Goal: Task Accomplishment & Management: Use online tool/utility

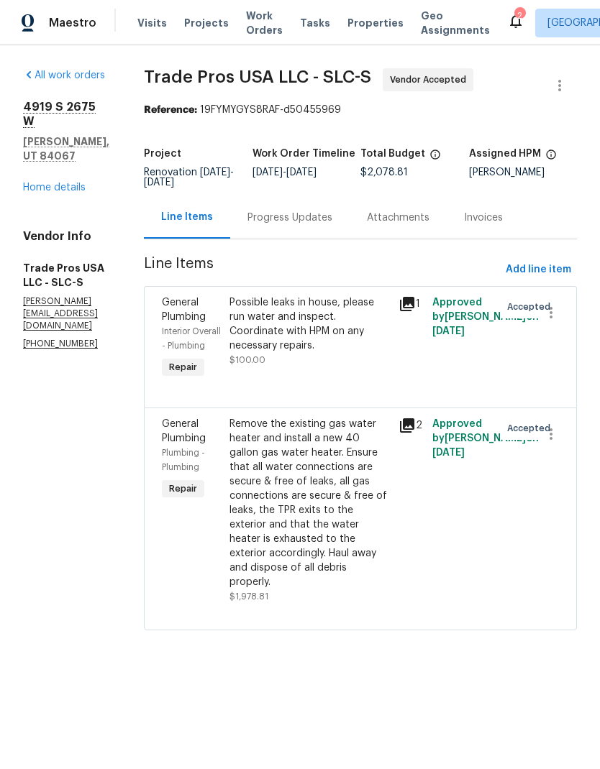
click at [309, 229] on div "Progress Updates" at bounding box center [289, 217] width 119 height 42
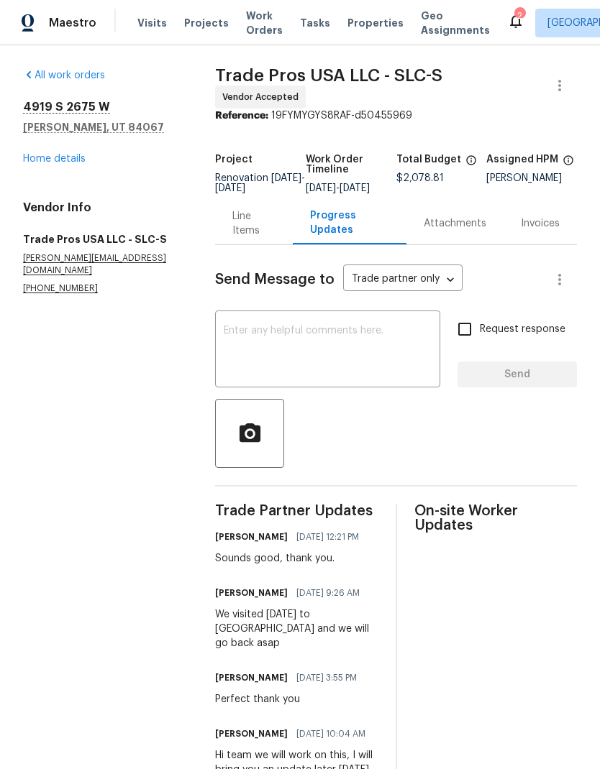
click at [75, 159] on link "Home details" at bounding box center [54, 159] width 63 height 10
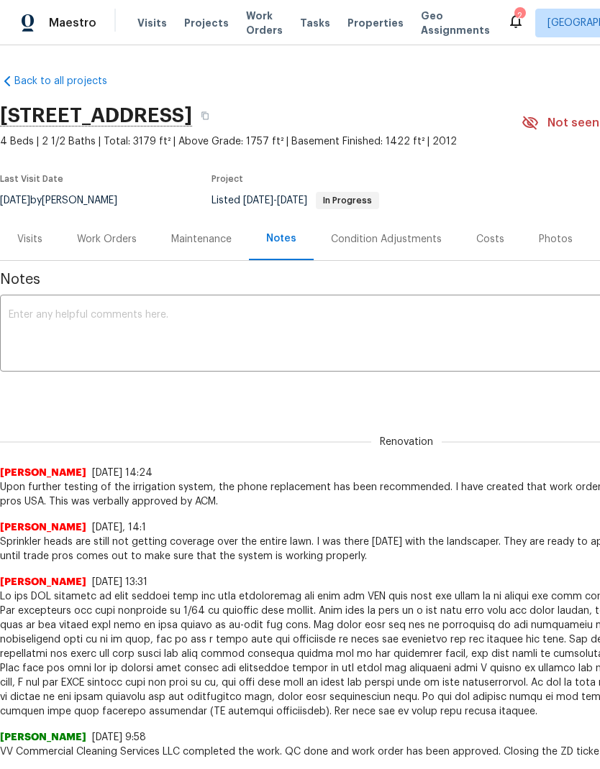
click at [100, 247] on div "Work Orders" at bounding box center [107, 239] width 60 height 14
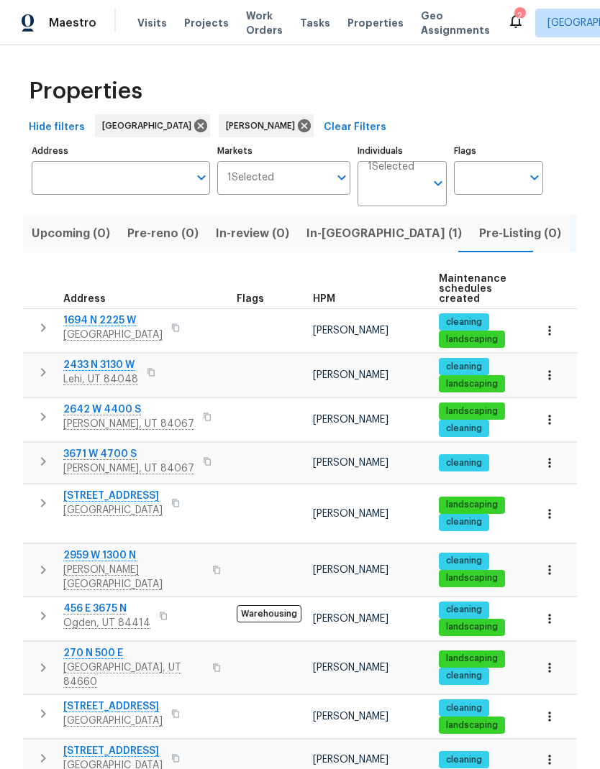
click at [552, 382] on icon "button" at bounding box center [549, 375] width 14 height 14
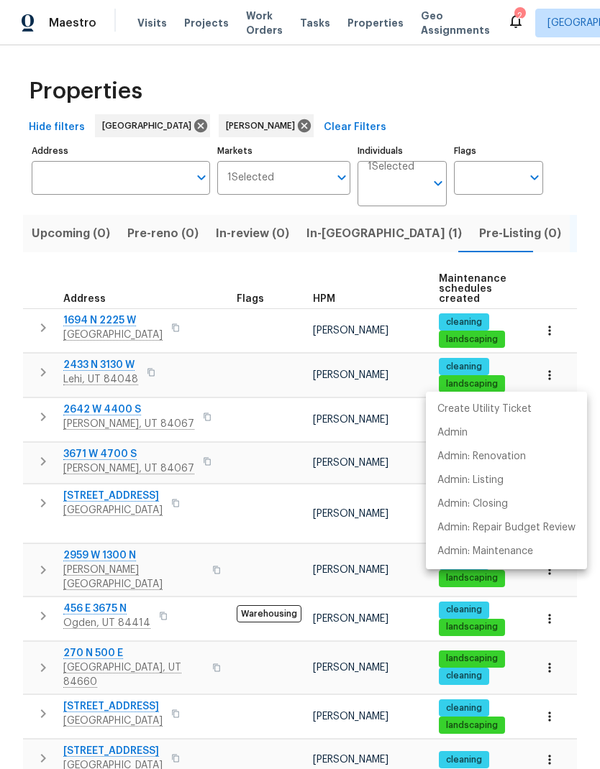
click at [51, 374] on div at bounding box center [300, 384] width 600 height 769
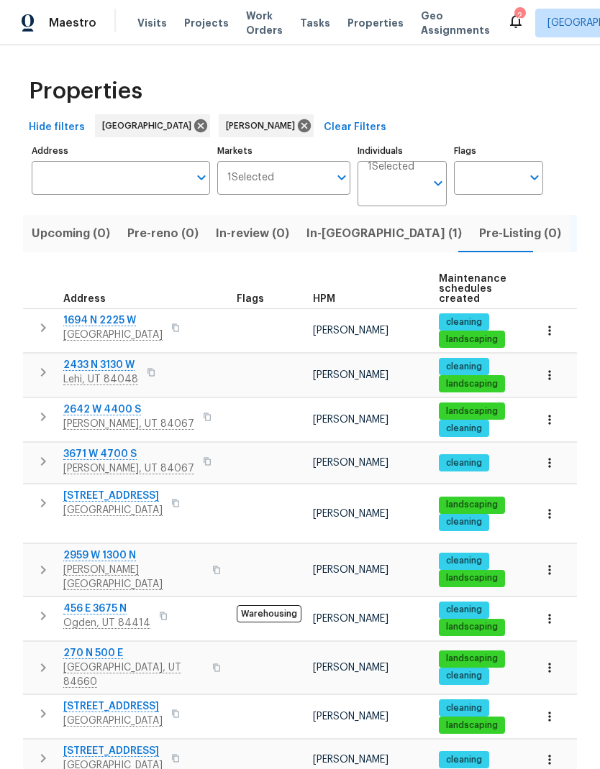
click at [37, 384] on button "button" at bounding box center [43, 372] width 29 height 29
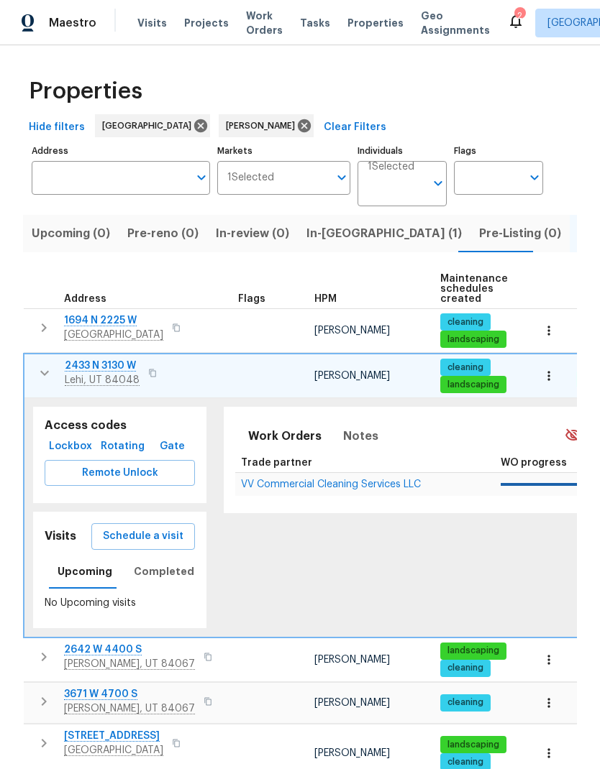
click at [156, 543] on span "Schedule a visit" at bounding box center [143, 537] width 81 height 18
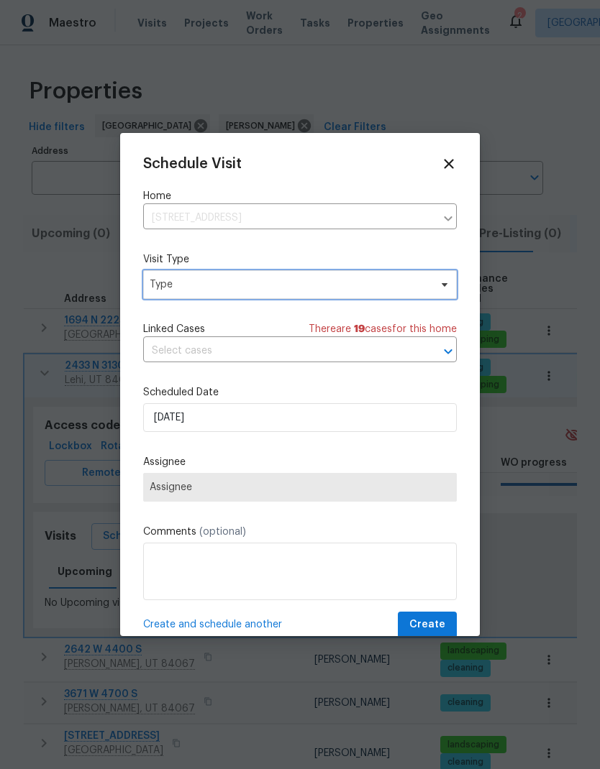
click at [388, 291] on span "Type" at bounding box center [290, 285] width 280 height 14
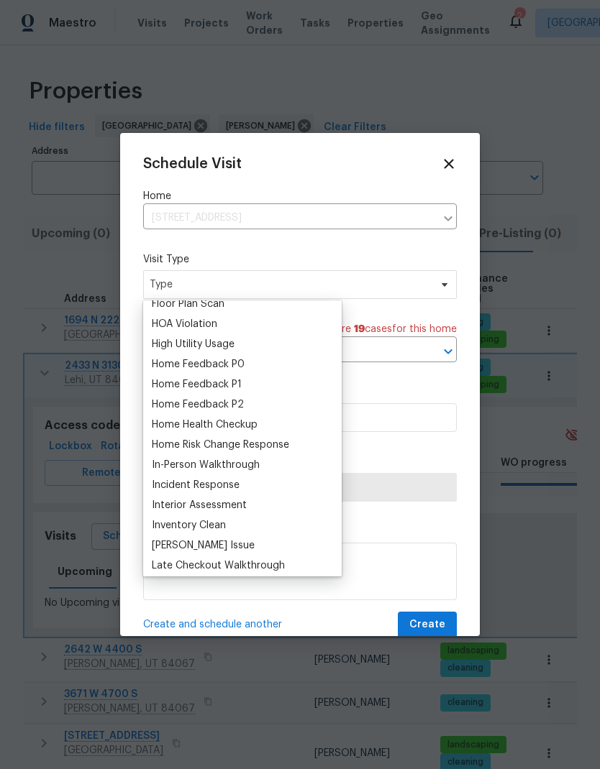
scroll to position [393, 0]
click at [257, 423] on div "Home Health Checkup" at bounding box center [205, 423] width 106 height 14
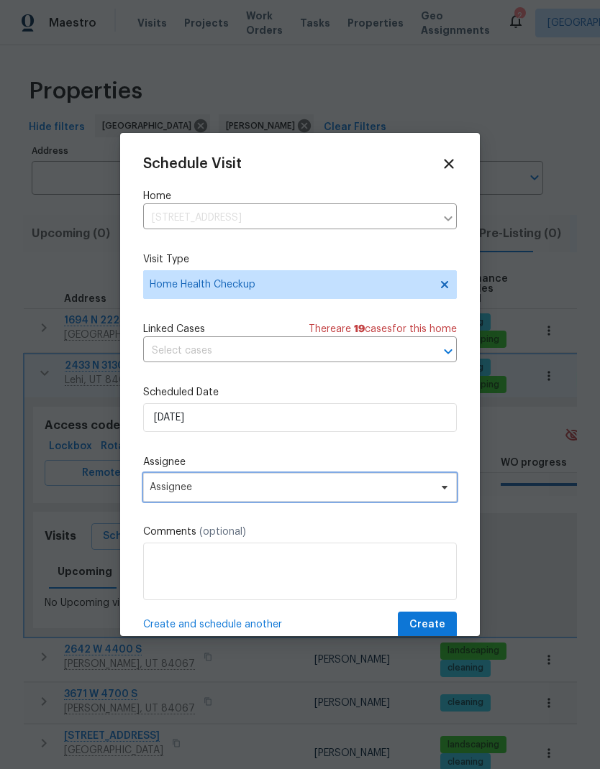
click at [403, 498] on span "Assignee" at bounding box center [299, 487] width 313 height 29
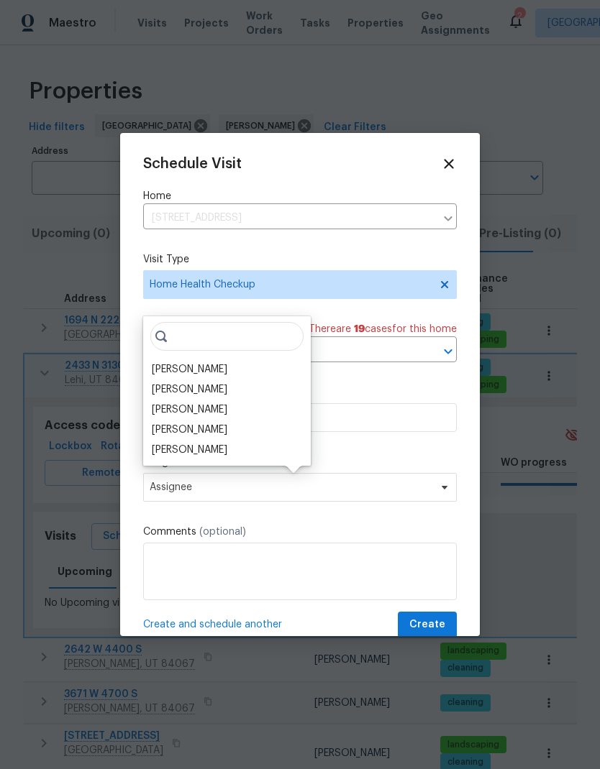
click at [220, 372] on div "[PERSON_NAME]" at bounding box center [189, 369] width 75 height 14
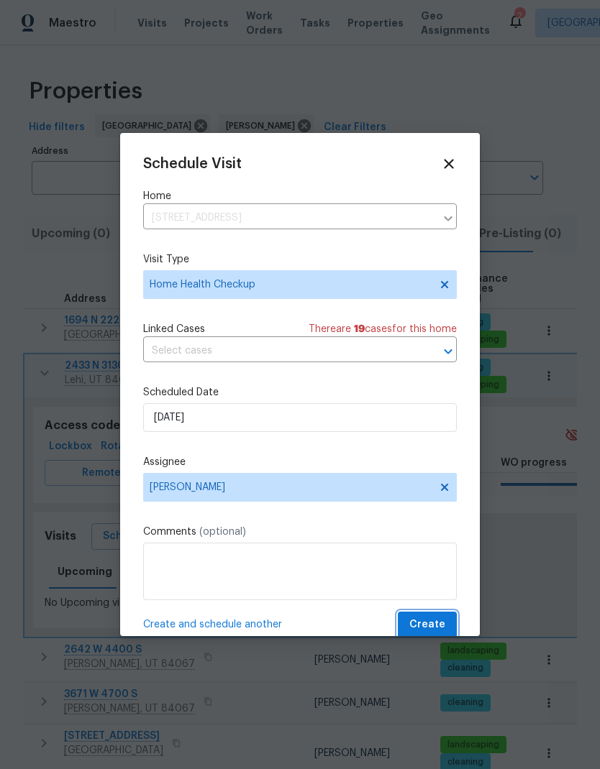
click at [434, 633] on span "Create" at bounding box center [427, 625] width 36 height 18
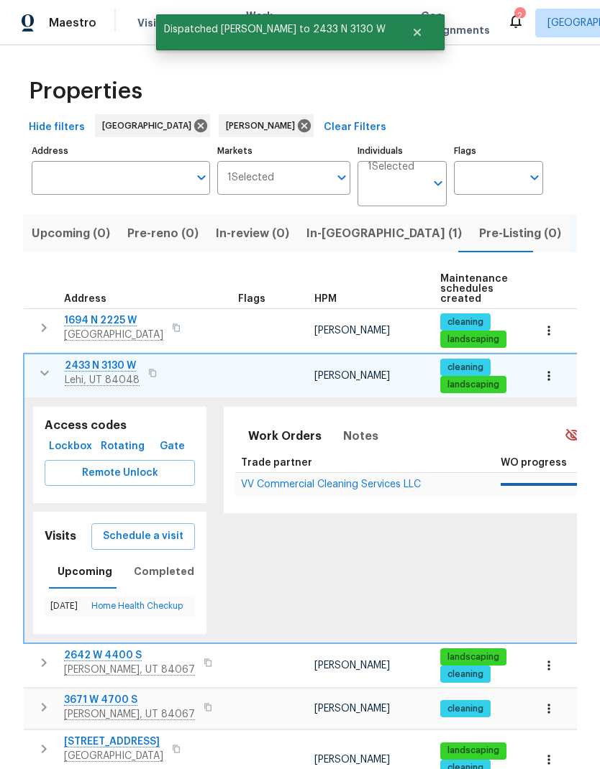
click at [50, 382] on icon "button" at bounding box center [44, 373] width 17 height 17
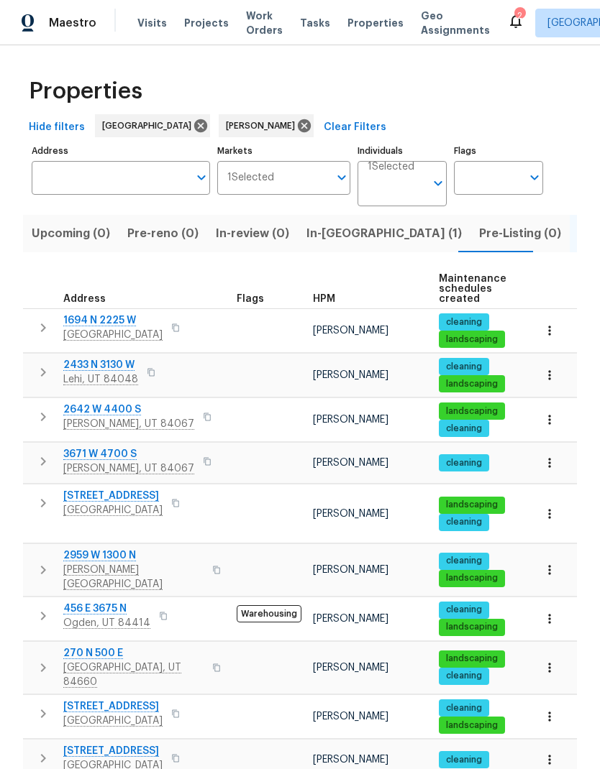
click at [42, 512] on icon "button" at bounding box center [43, 503] width 17 height 17
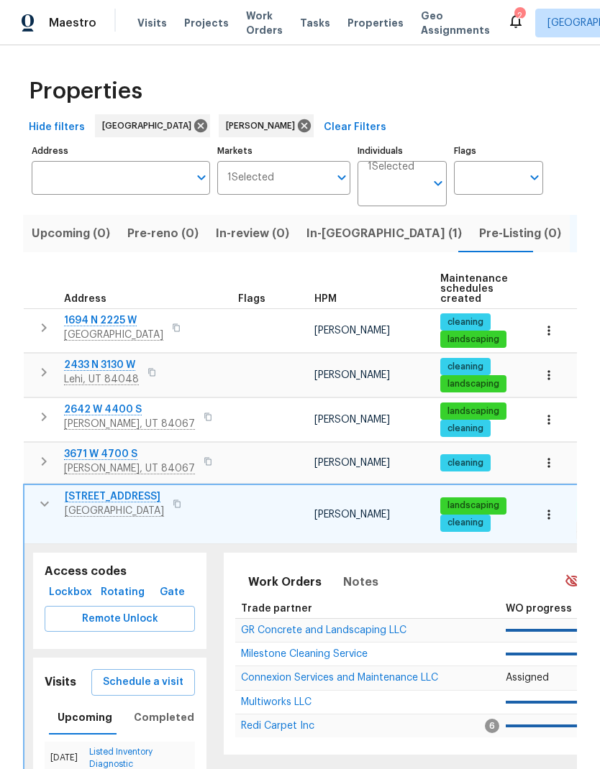
click at [151, 674] on span "Schedule a visit" at bounding box center [143, 683] width 81 height 18
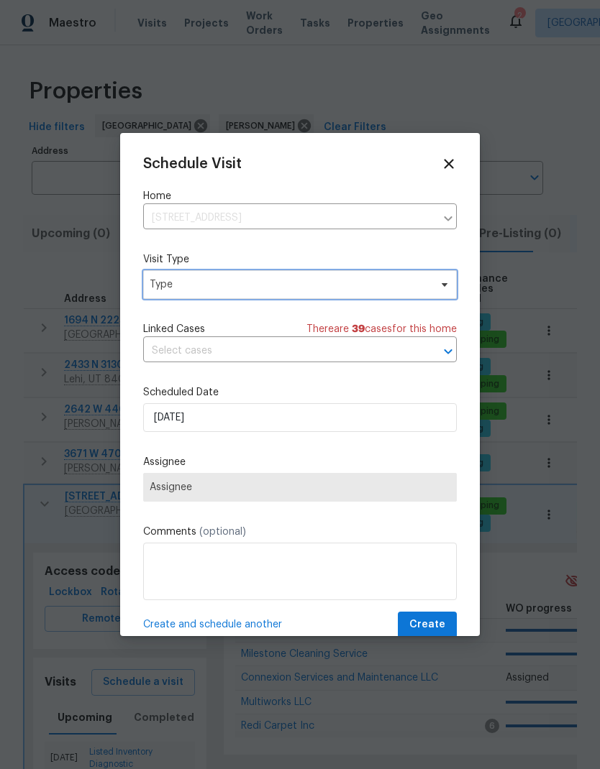
click at [347, 294] on span "Type" at bounding box center [299, 284] width 313 height 29
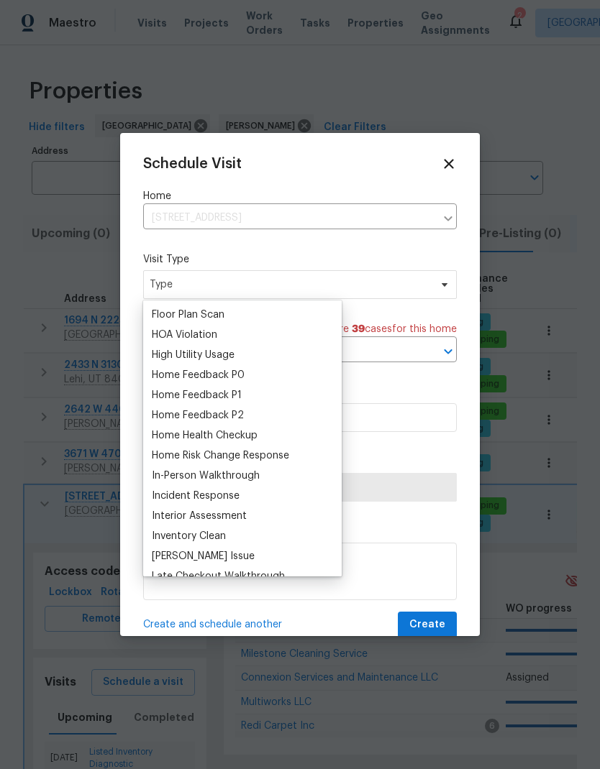
scroll to position [382, 0]
click at [251, 439] on div "Home Health Checkup" at bounding box center [205, 434] width 106 height 14
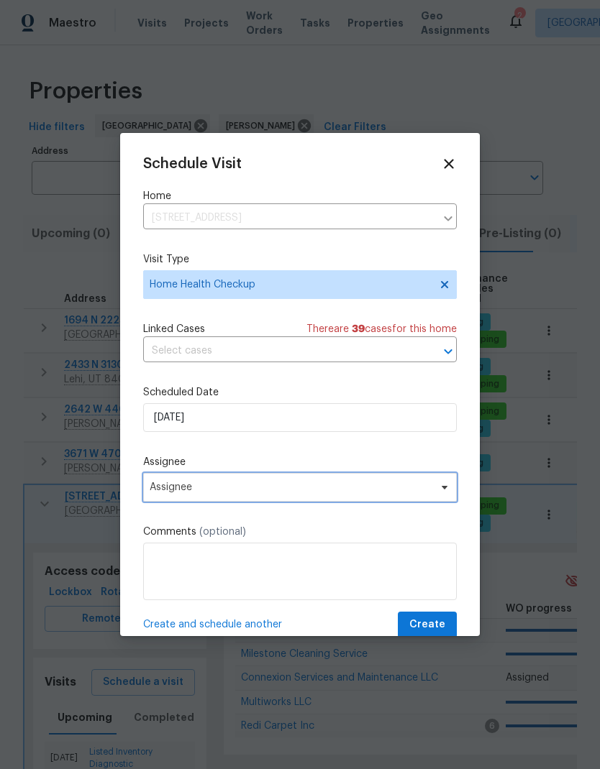
click at [400, 493] on span "Assignee" at bounding box center [291, 488] width 282 height 12
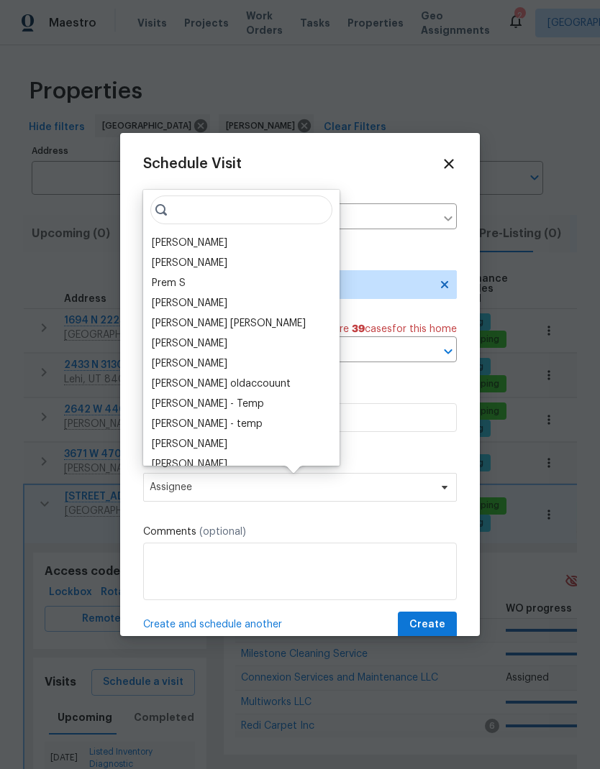
click at [219, 244] on div "[PERSON_NAME]" at bounding box center [189, 243] width 75 height 14
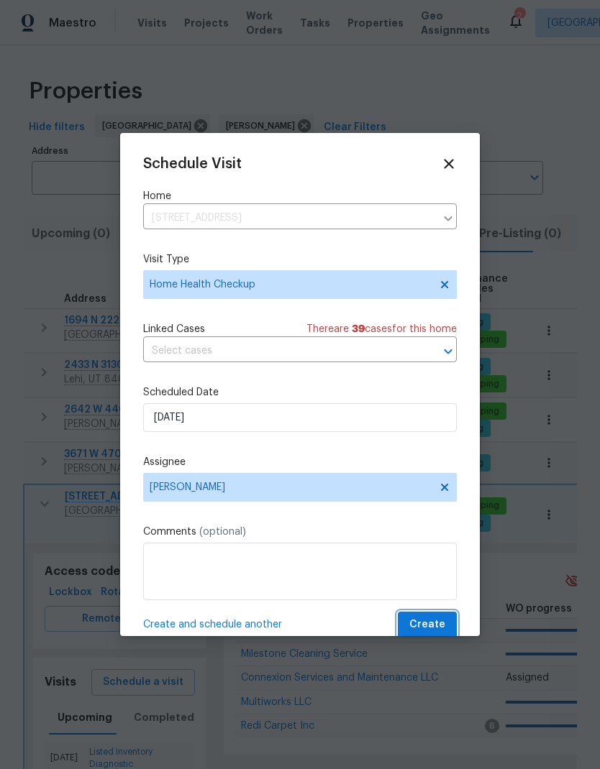
click at [428, 625] on span "Create" at bounding box center [427, 625] width 36 height 18
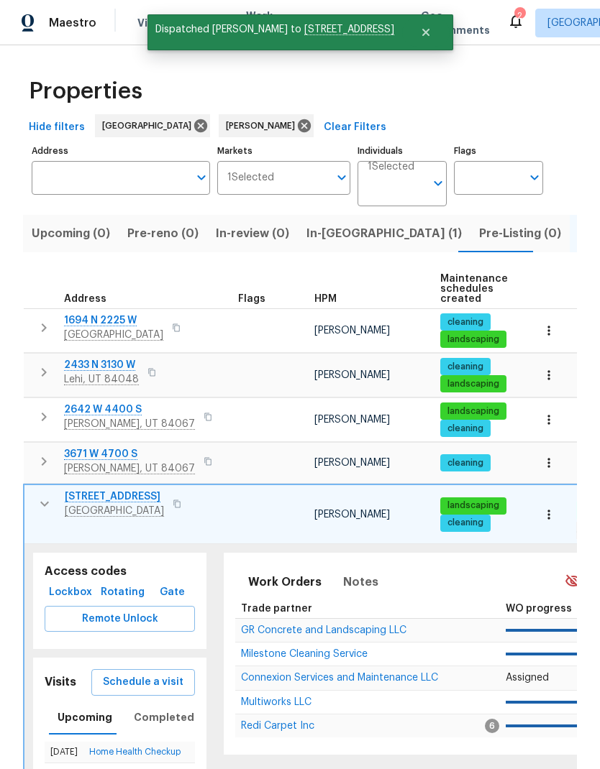
click at [46, 507] on icon "button" at bounding box center [44, 503] width 17 height 17
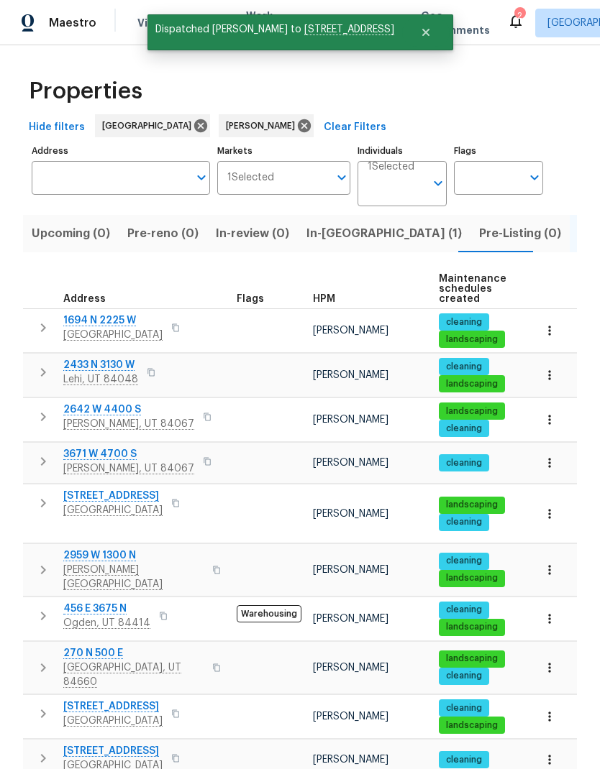
scroll to position [41, 0]
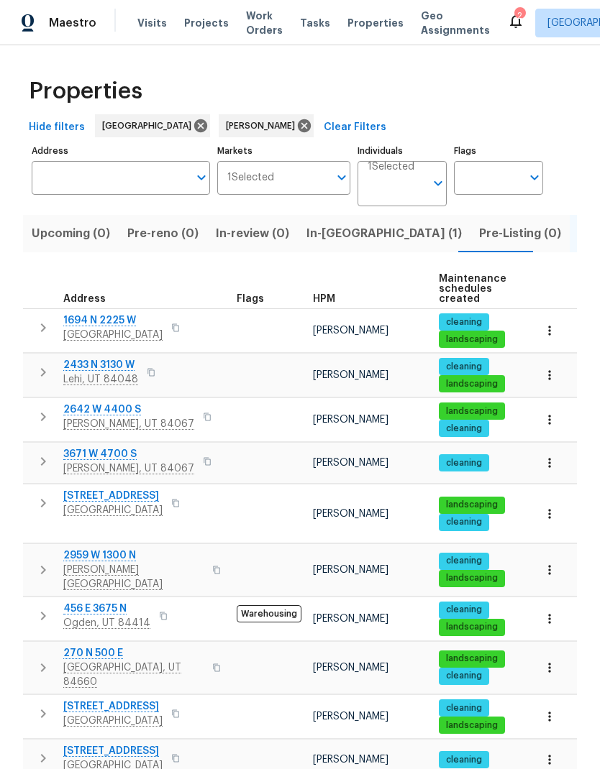
click at [42, 646] on button "button" at bounding box center [43, 667] width 29 height 43
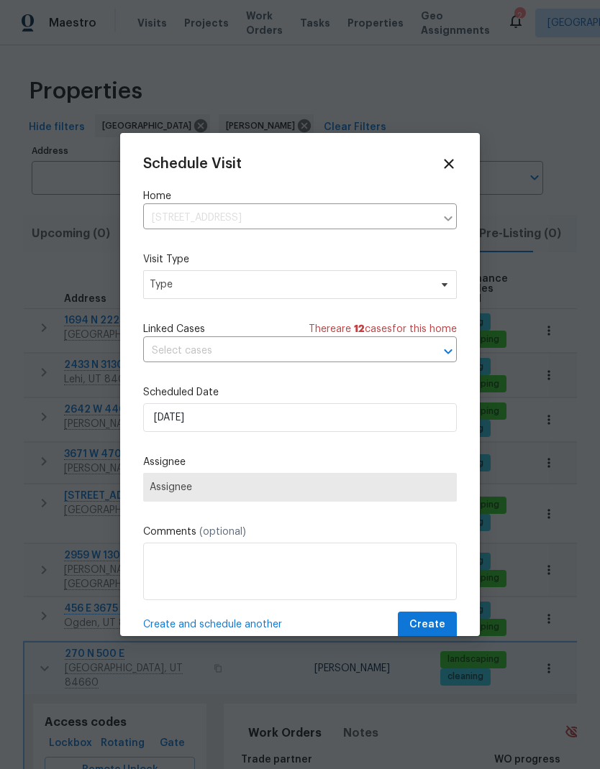
click at [316, 358] on input "text" at bounding box center [279, 351] width 273 height 22
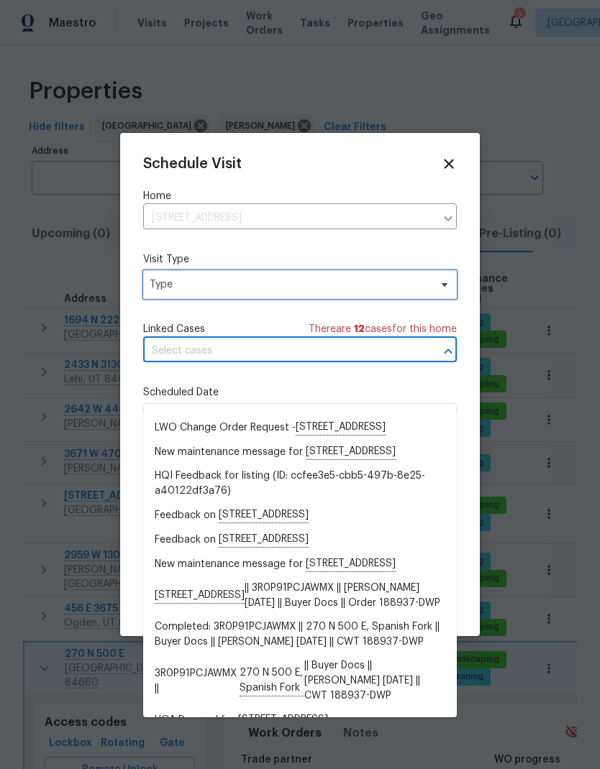
click at [357, 295] on span "Type" at bounding box center [299, 284] width 313 height 29
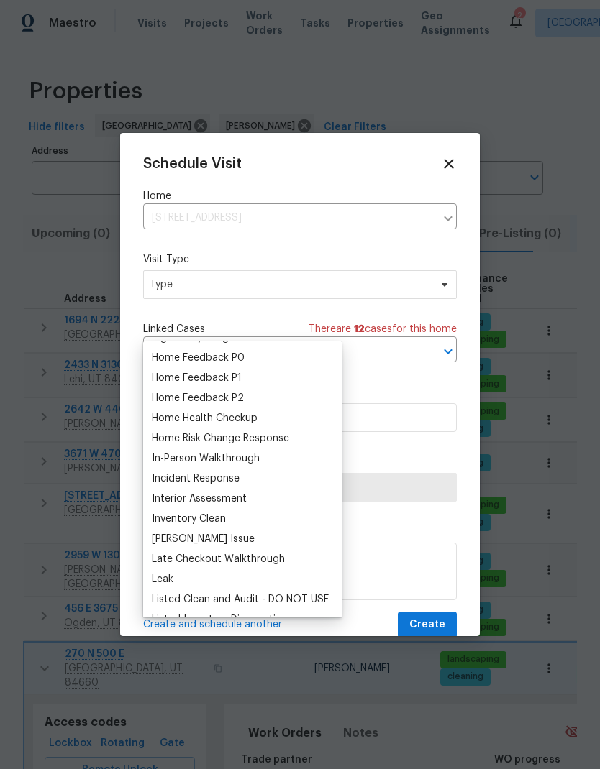
scroll to position [423, 0]
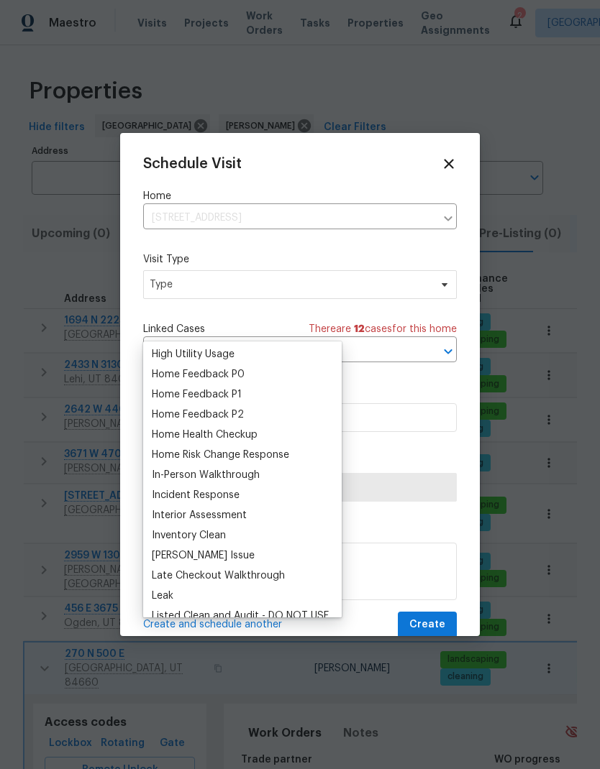
click at [257, 428] on div "Home Health Checkup" at bounding box center [205, 435] width 106 height 14
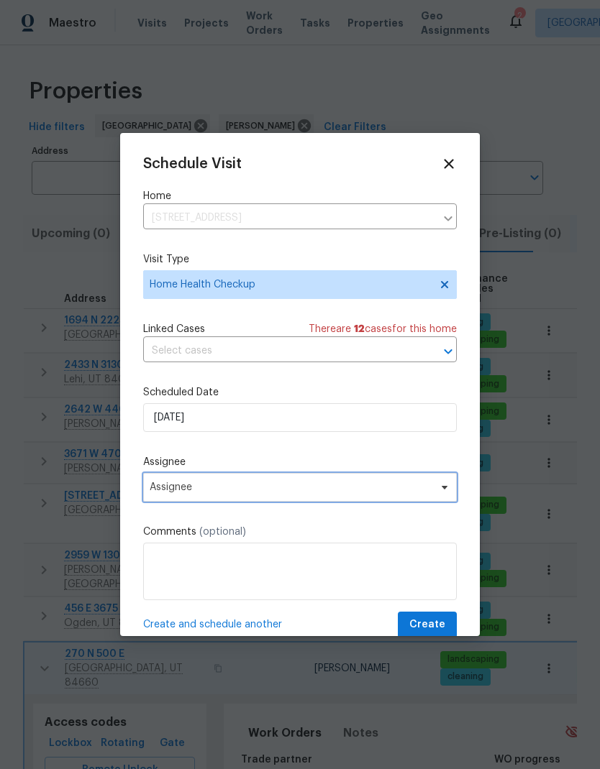
click at [367, 500] on span "Assignee" at bounding box center [299, 487] width 313 height 29
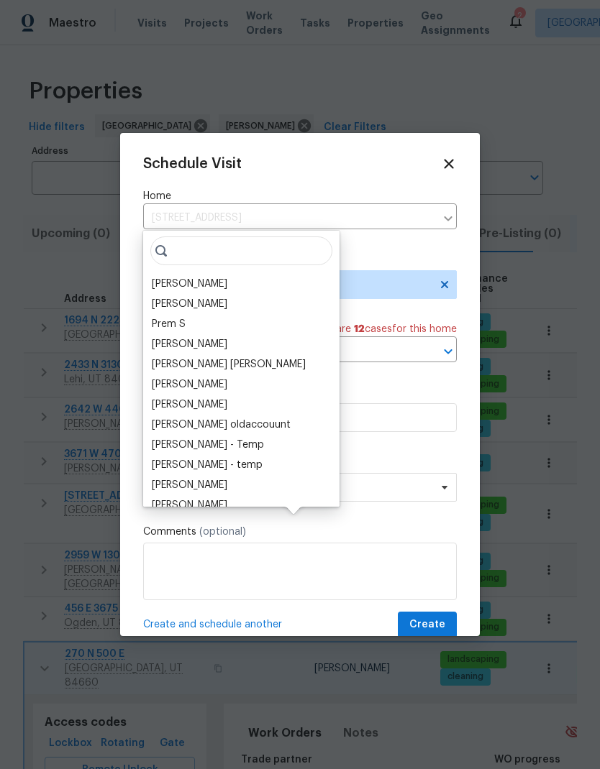
click at [213, 277] on div "[PERSON_NAME]" at bounding box center [189, 284] width 75 height 14
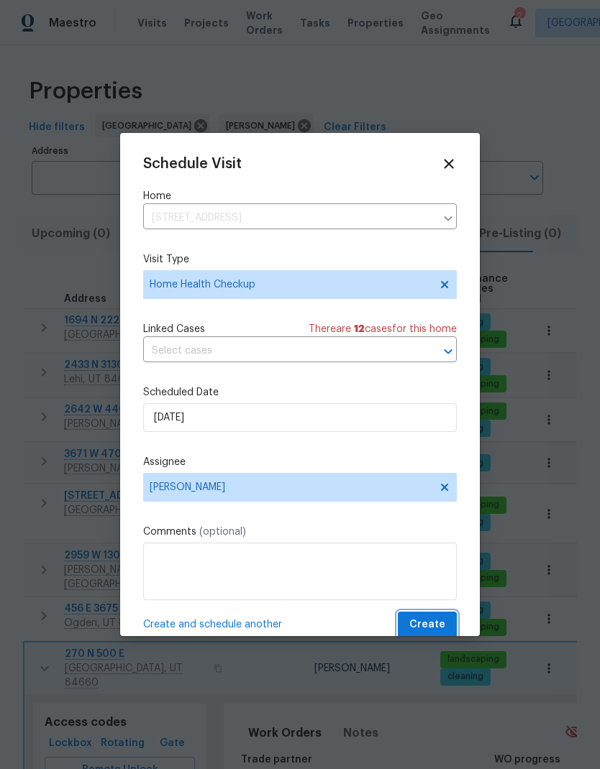
click at [438, 631] on span "Create" at bounding box center [427, 625] width 36 height 18
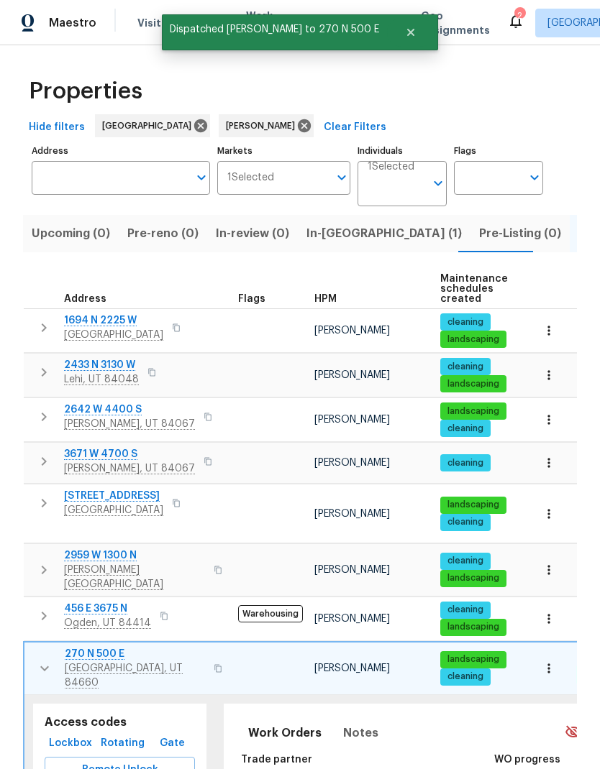
click at [45, 660] on icon "button" at bounding box center [44, 668] width 17 height 17
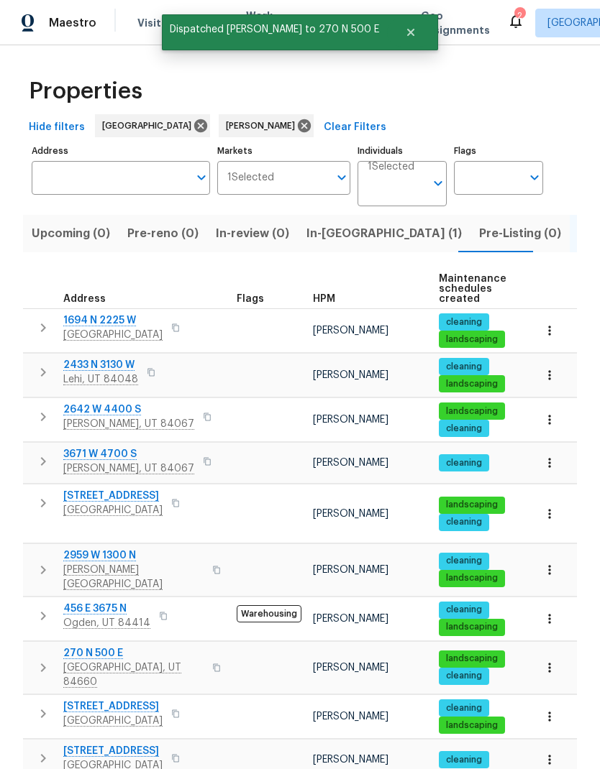
click at [47, 705] on icon "button" at bounding box center [43, 713] width 17 height 17
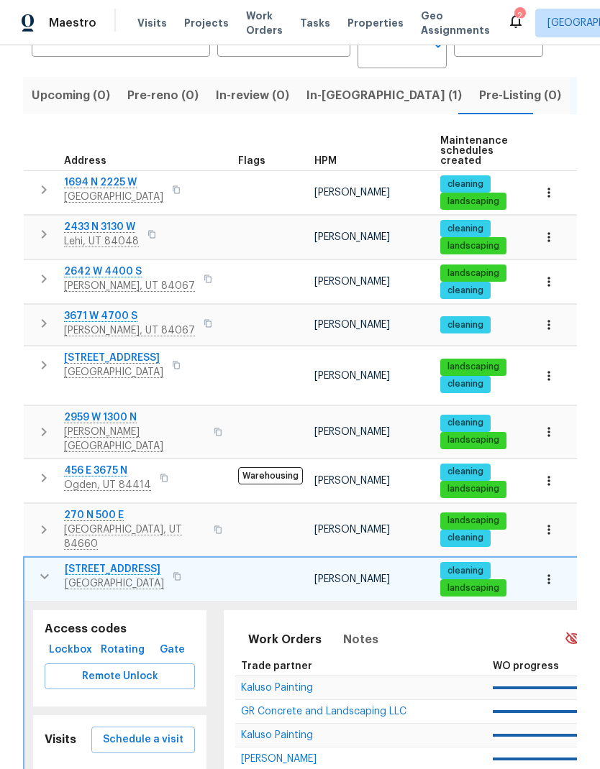
scroll to position [139, 0]
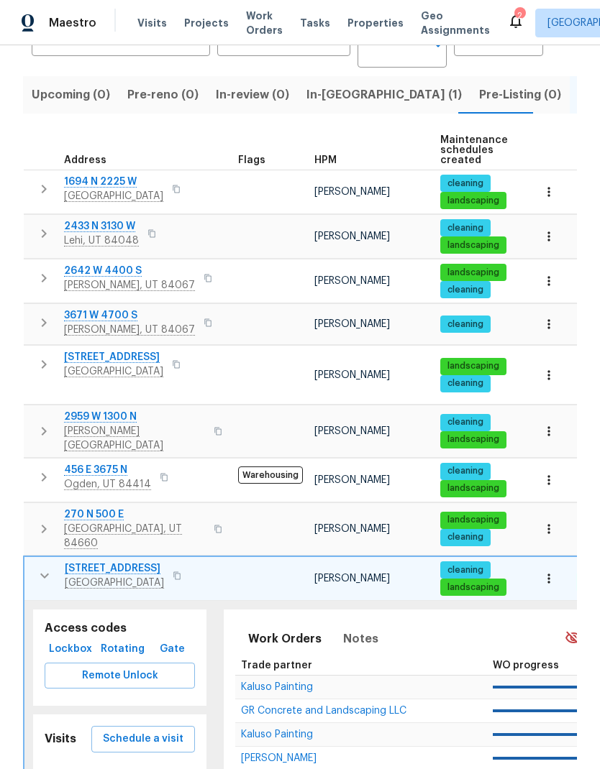
click at [170, 730] on span "Schedule a visit" at bounding box center [143, 739] width 81 height 18
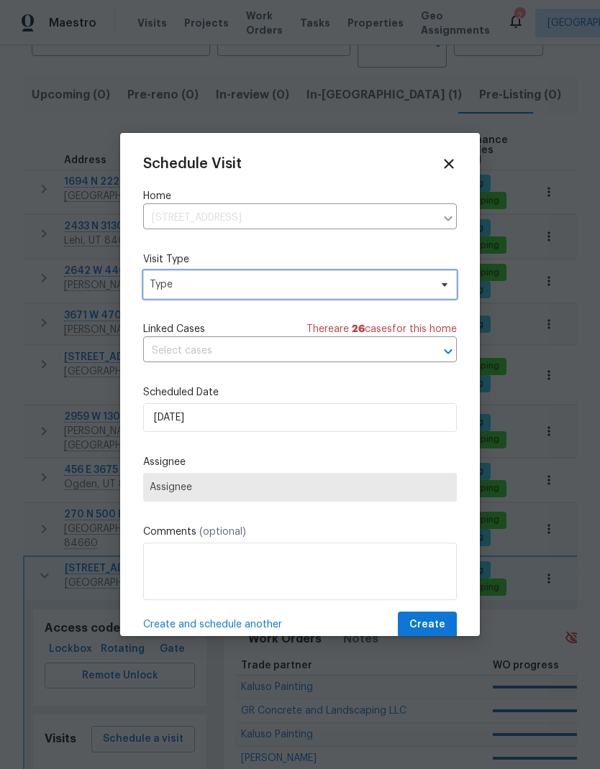
click at [332, 290] on span "Type" at bounding box center [290, 285] width 280 height 14
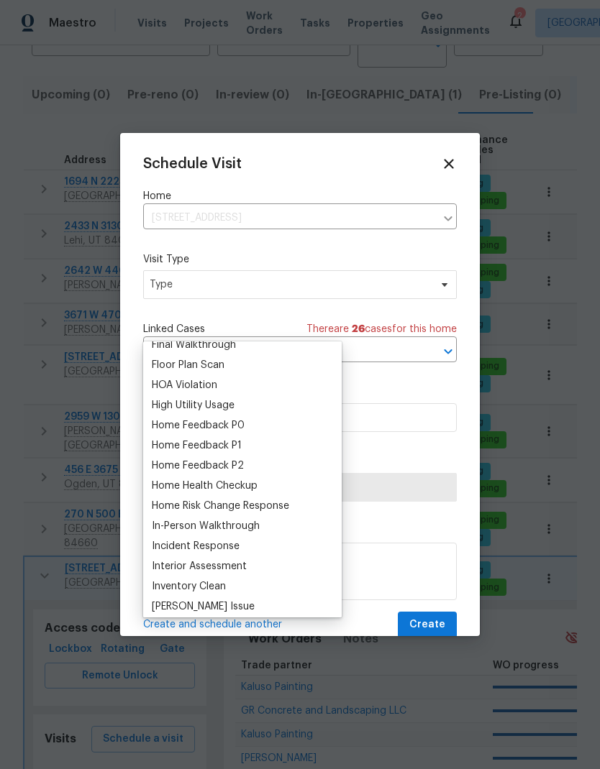
scroll to position [385, 0]
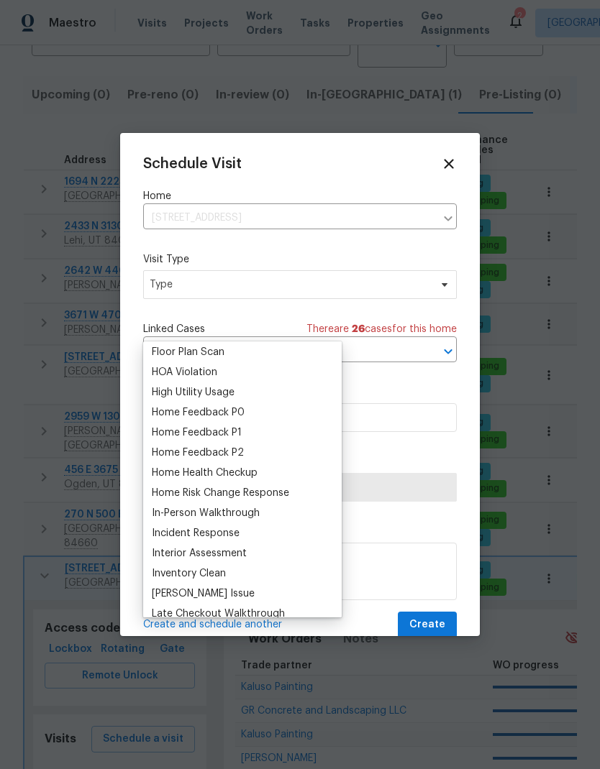
click at [256, 466] on div "Home Health Checkup" at bounding box center [205, 473] width 106 height 14
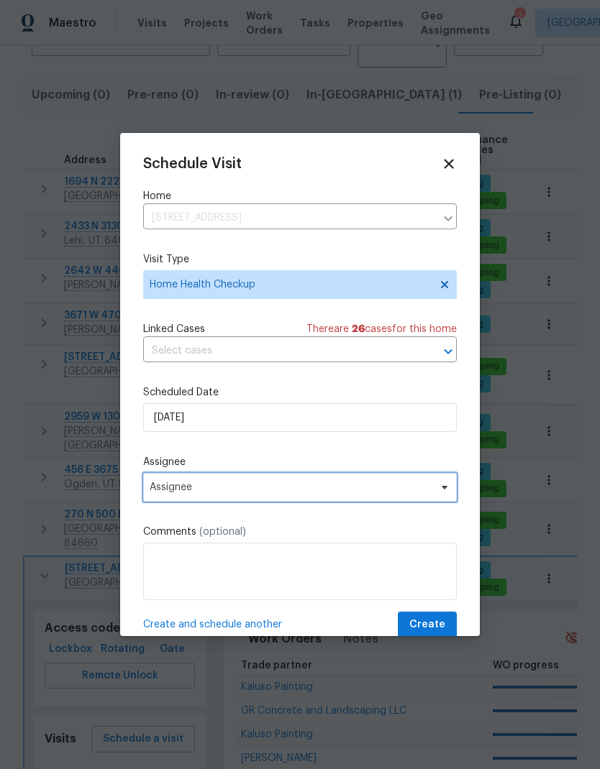
click at [370, 492] on span "Assignee" at bounding box center [291, 488] width 282 height 12
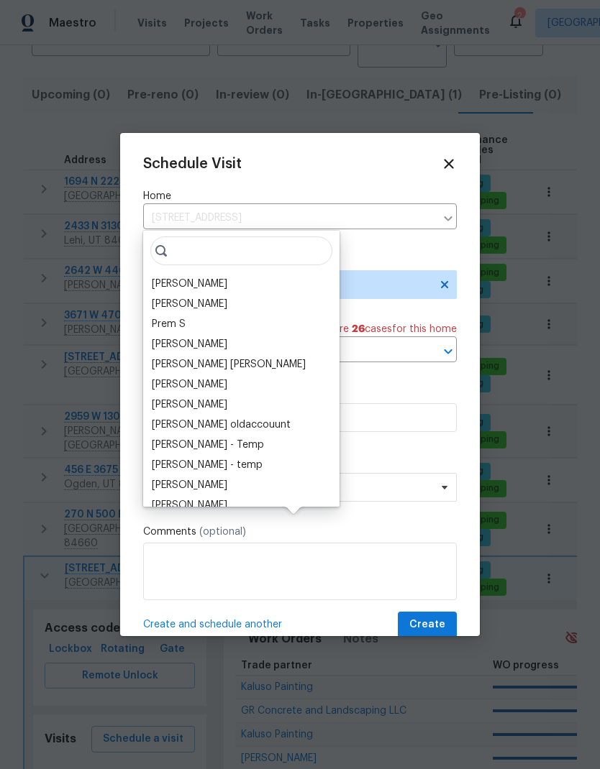
click at [214, 277] on div "[PERSON_NAME]" at bounding box center [189, 284] width 75 height 14
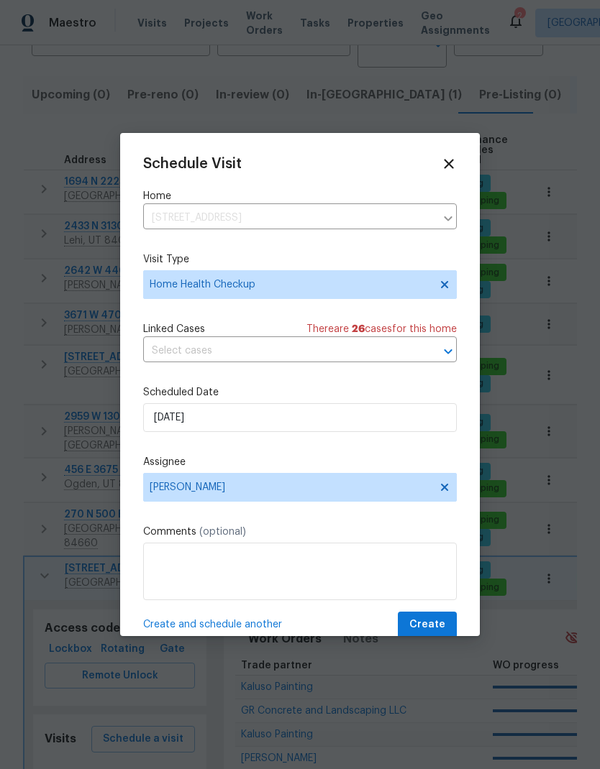
click at [436, 627] on span "Create" at bounding box center [427, 625] width 36 height 18
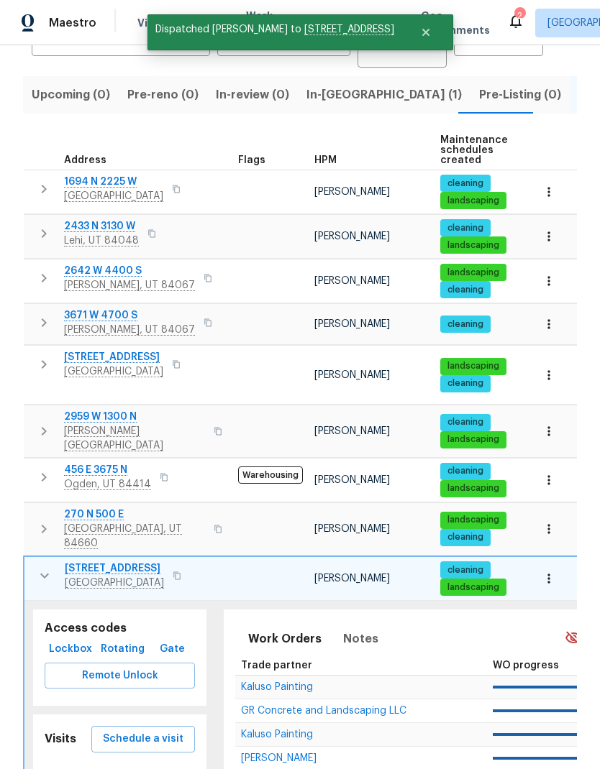
click at [50, 567] on icon "button" at bounding box center [44, 575] width 17 height 17
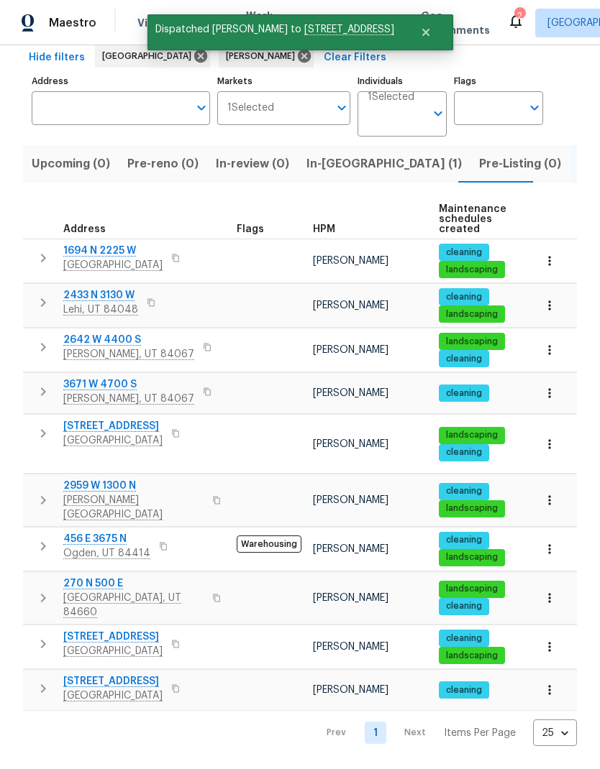
scroll to position [0, 0]
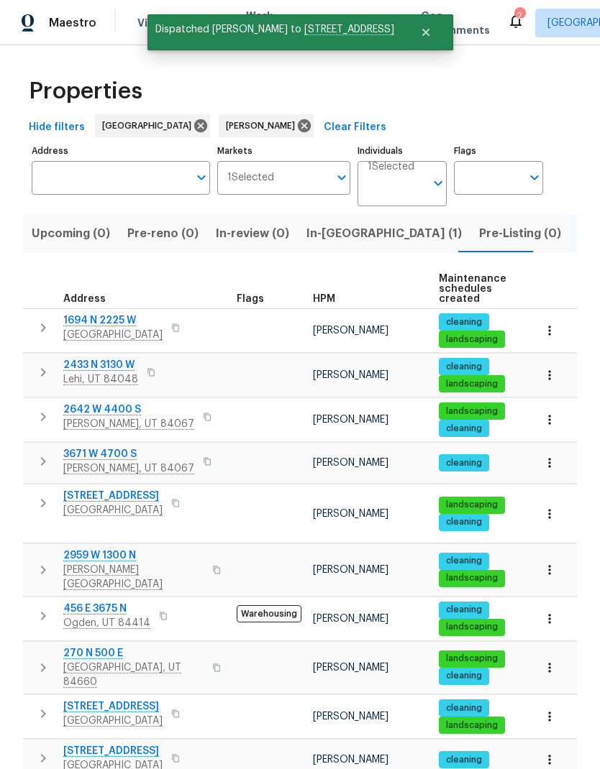
click at [37, 750] on icon "button" at bounding box center [43, 758] width 17 height 17
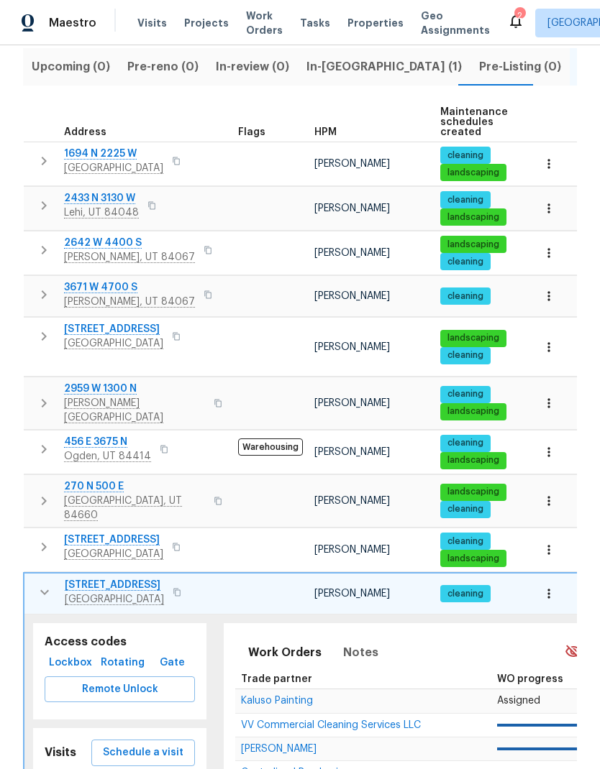
scroll to position [173, 0]
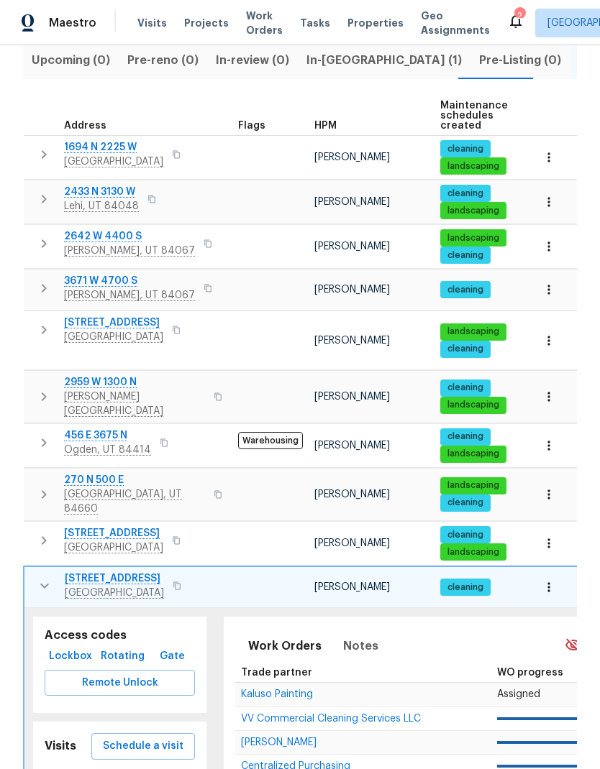
click at [173, 738] on span "Schedule a visit" at bounding box center [143, 747] width 81 height 18
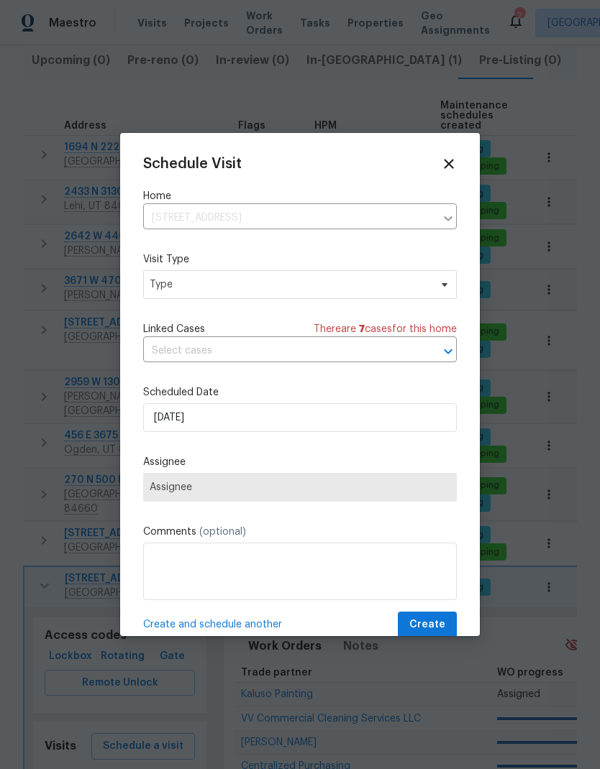
click at [301, 498] on span "Assignee" at bounding box center [299, 487] width 313 height 29
click at [289, 290] on span "Type" at bounding box center [290, 285] width 280 height 14
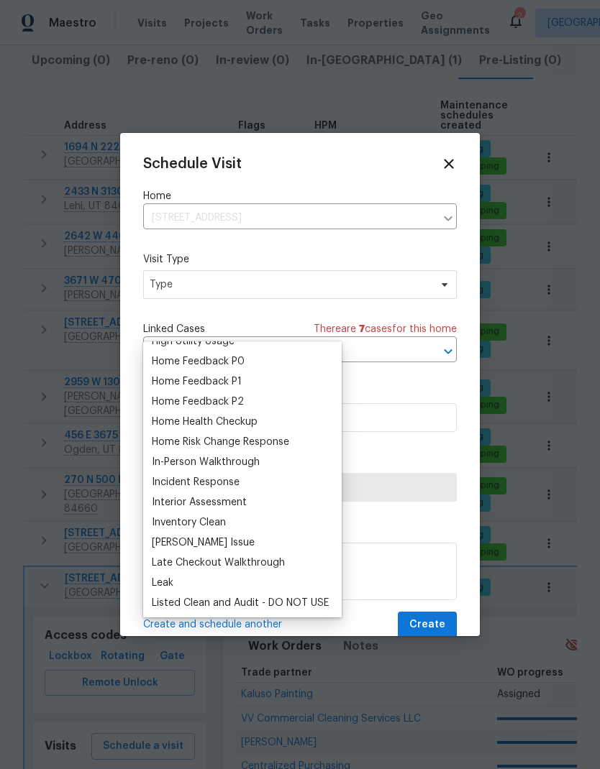
scroll to position [436, 0]
click at [255, 414] on div "Home Health Checkup" at bounding box center [205, 421] width 106 height 14
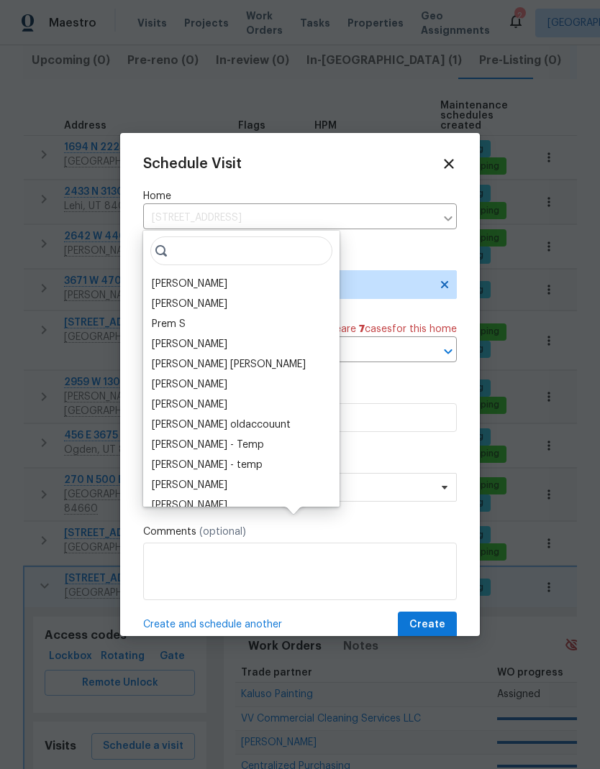
click at [218, 277] on div "[PERSON_NAME]" at bounding box center [189, 284] width 75 height 14
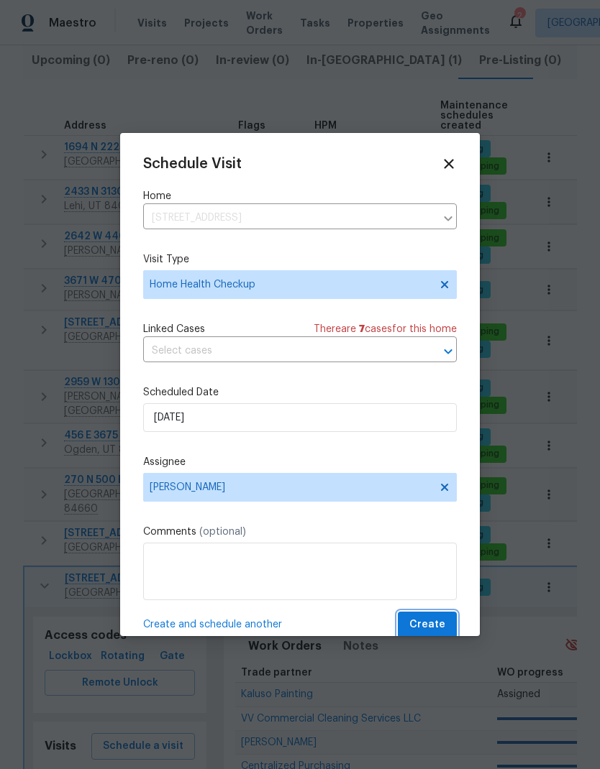
click at [439, 631] on span "Create" at bounding box center [427, 625] width 36 height 18
